Goal: Transaction & Acquisition: Purchase product/service

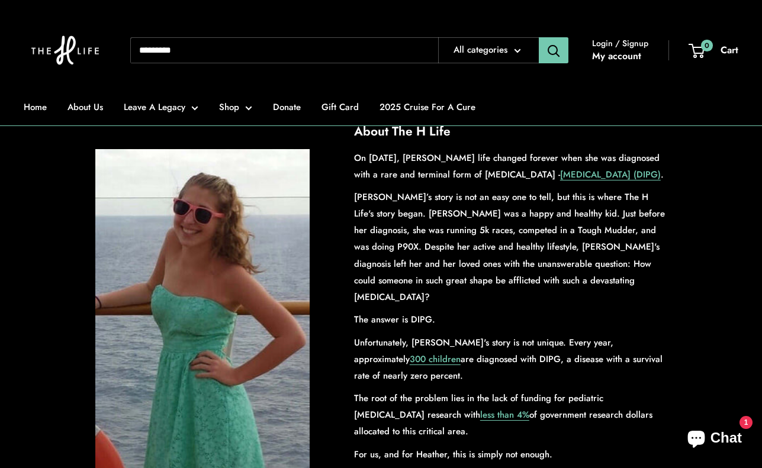
scroll to position [109, 0]
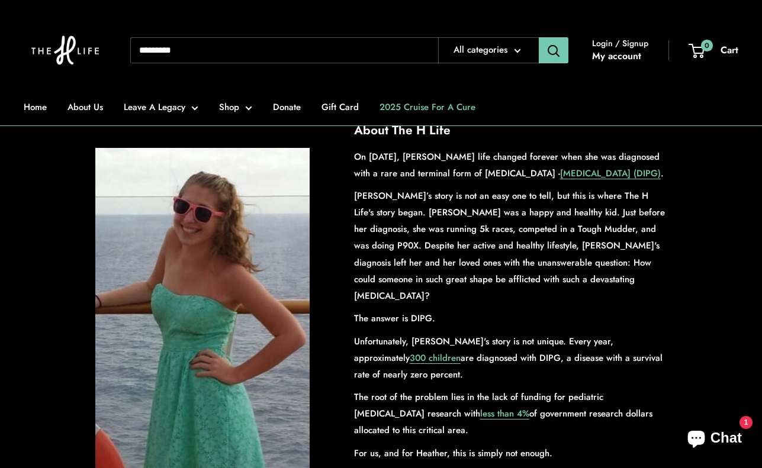
click at [438, 110] on link "2025 Cruise For A Cure" at bounding box center [427, 107] width 96 height 17
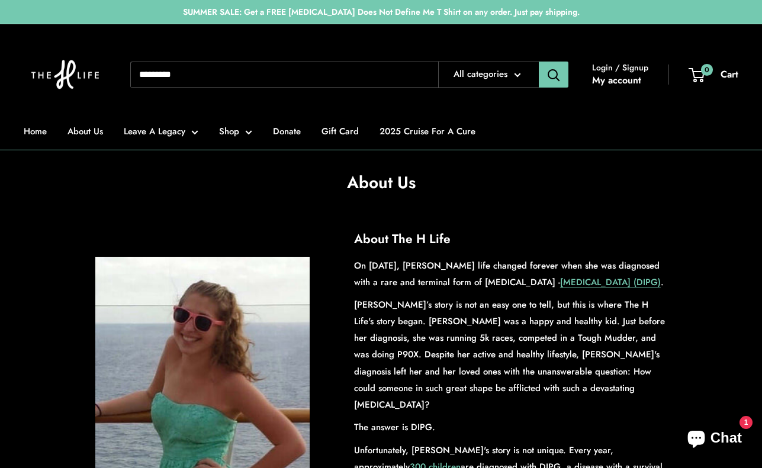
scroll to position [0, 0]
click at [43, 131] on link "Home" at bounding box center [35, 131] width 23 height 17
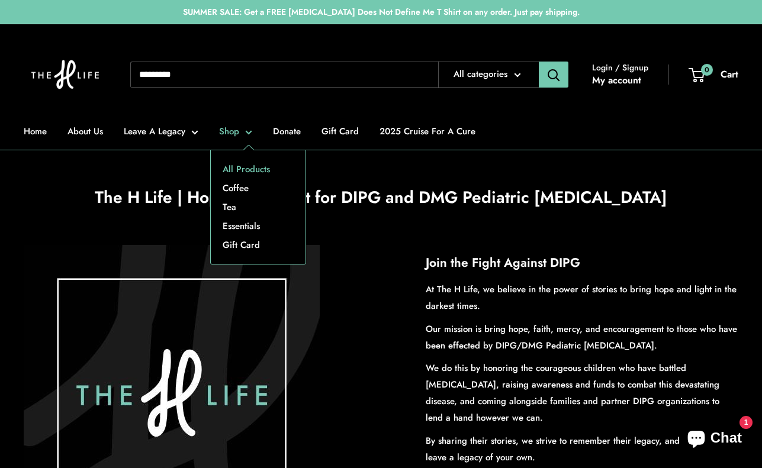
click at [242, 165] on link "All Products" at bounding box center [258, 169] width 95 height 19
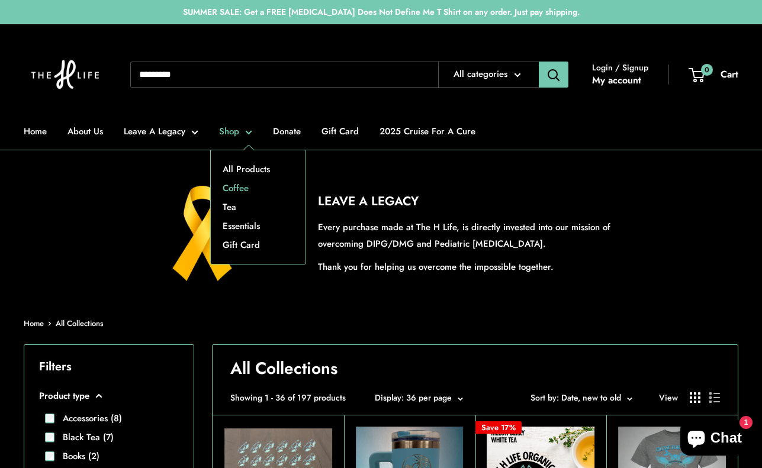
click at [242, 184] on link "Coffee" at bounding box center [258, 188] width 95 height 19
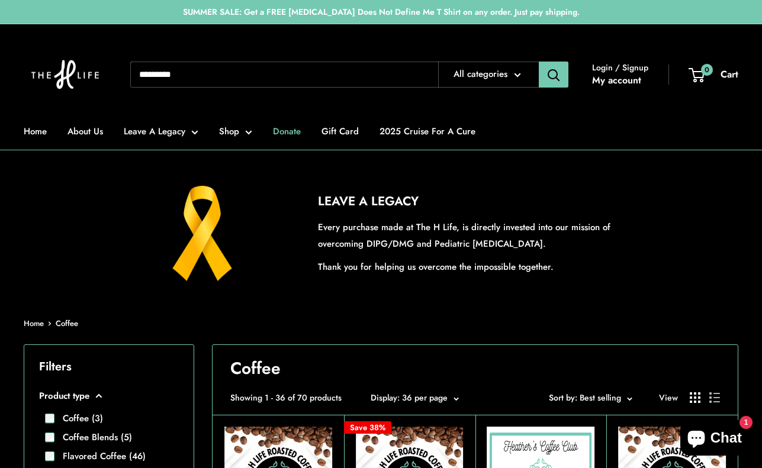
click at [286, 131] on link "Donate" at bounding box center [287, 131] width 28 height 17
